Goal: Task Accomplishment & Management: Use online tool/utility

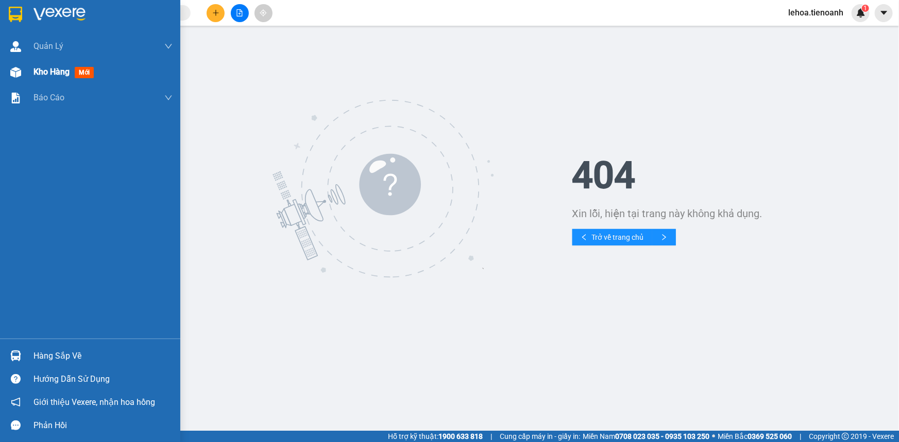
click at [59, 71] on span "Kho hàng" at bounding box center [51, 72] width 36 height 10
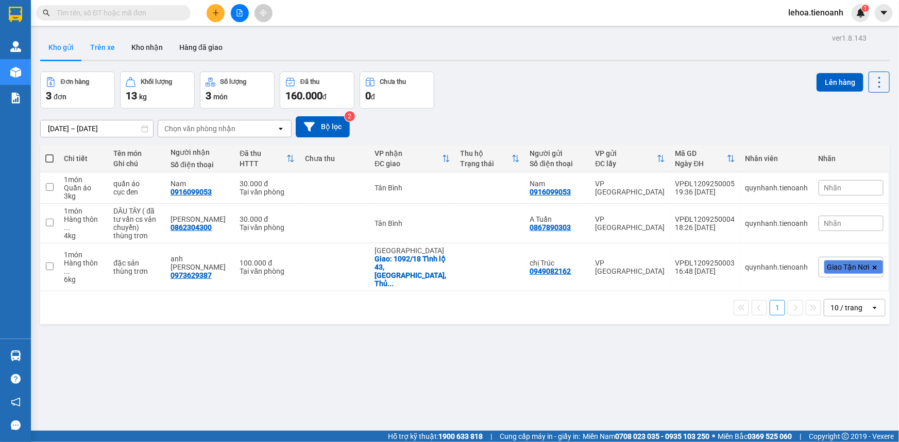
click at [98, 47] on button "Trên xe" at bounding box center [102, 47] width 41 height 25
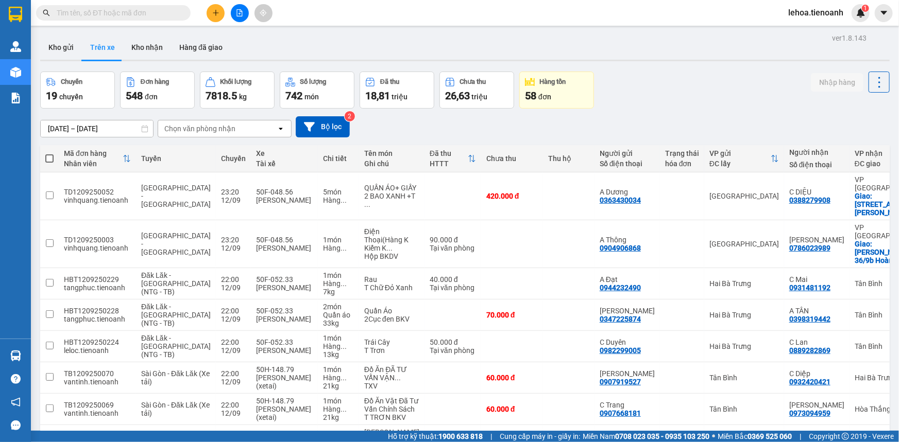
click at [216, 128] on div "Chọn văn phòng nhận" at bounding box center [199, 129] width 71 height 10
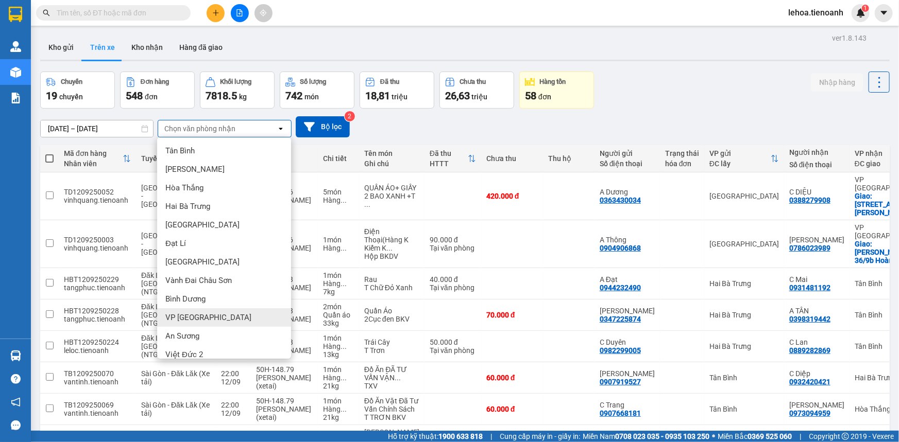
click at [204, 315] on div "VP Đà Lạt" at bounding box center [224, 317] width 134 height 19
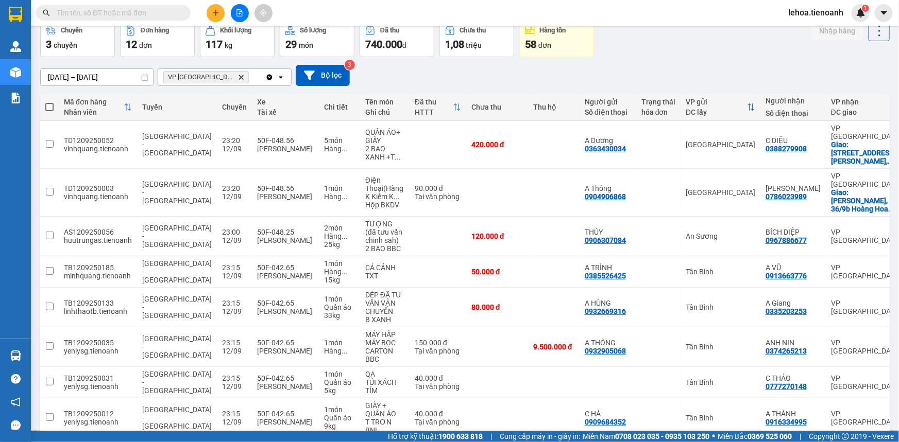
scroll to position [191, 0]
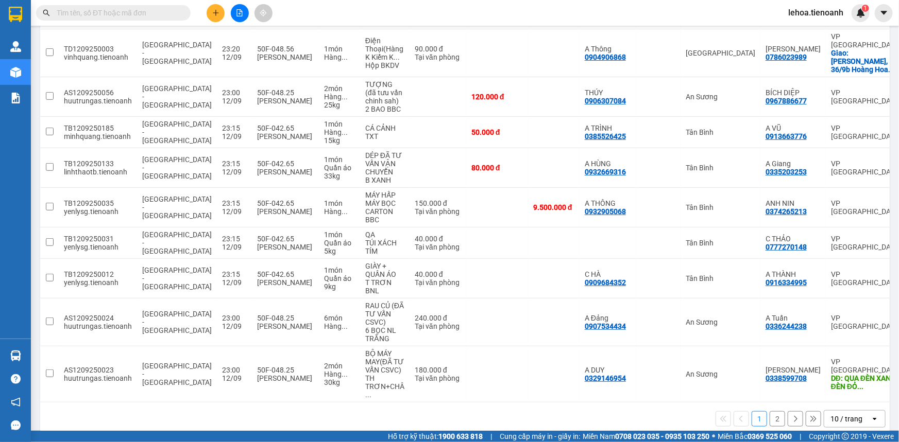
click at [830, 414] on div "10 / trang" at bounding box center [846, 419] width 32 height 10
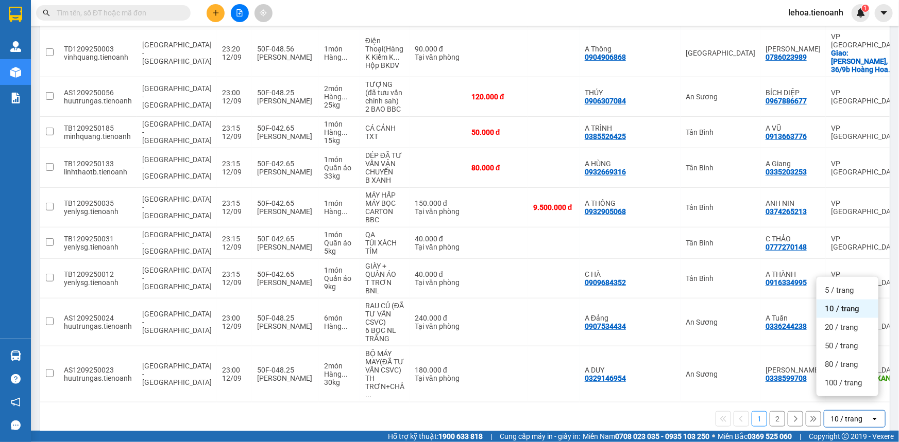
click at [659, 410] on div "1 2 10 / trang open" at bounding box center [464, 419] width 841 height 18
